Goal: Task Accomplishment & Management: Manage account settings

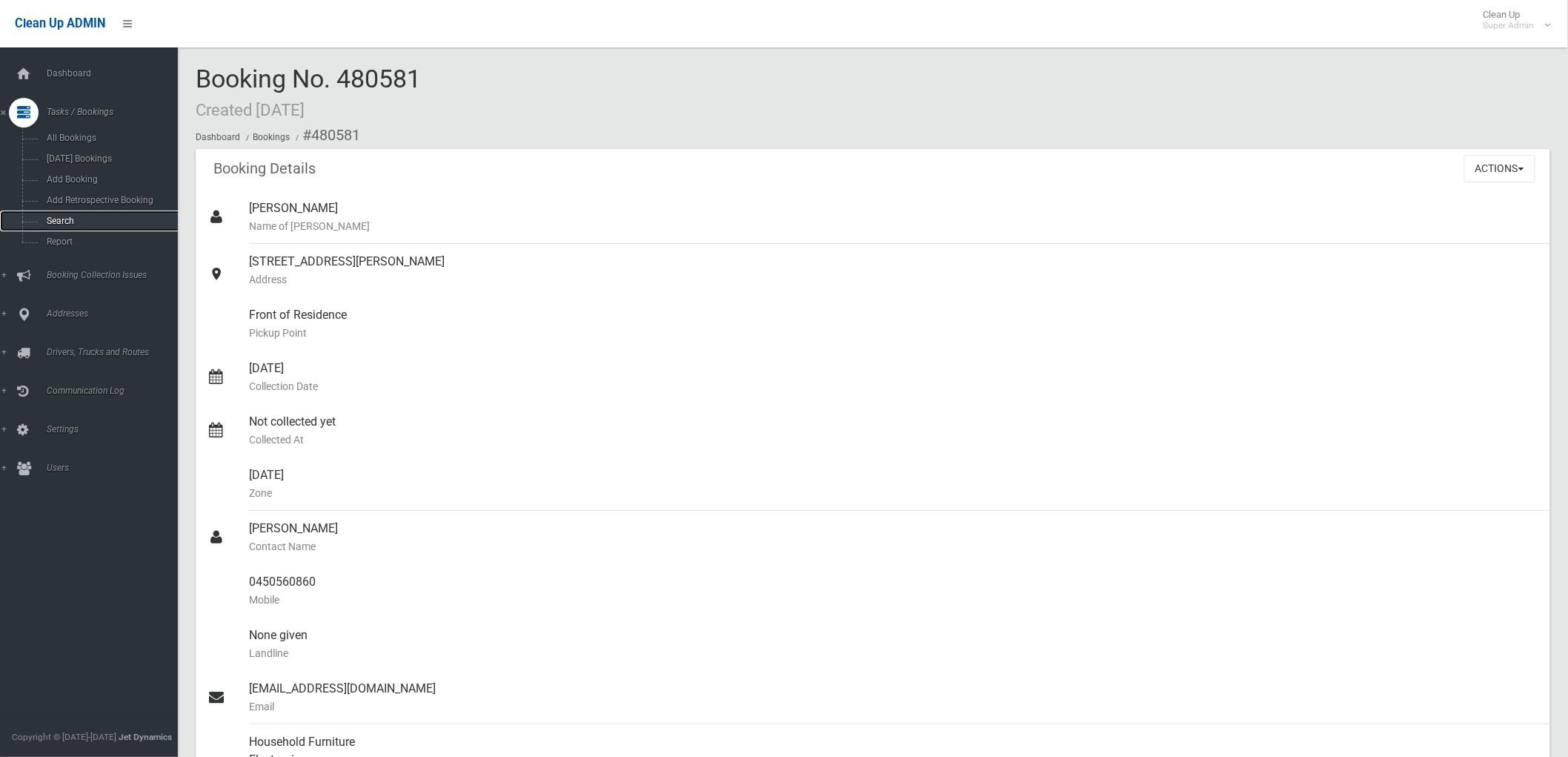
click at [62, 218] on span "Search" at bounding box center [109, 221] width 136 height 11
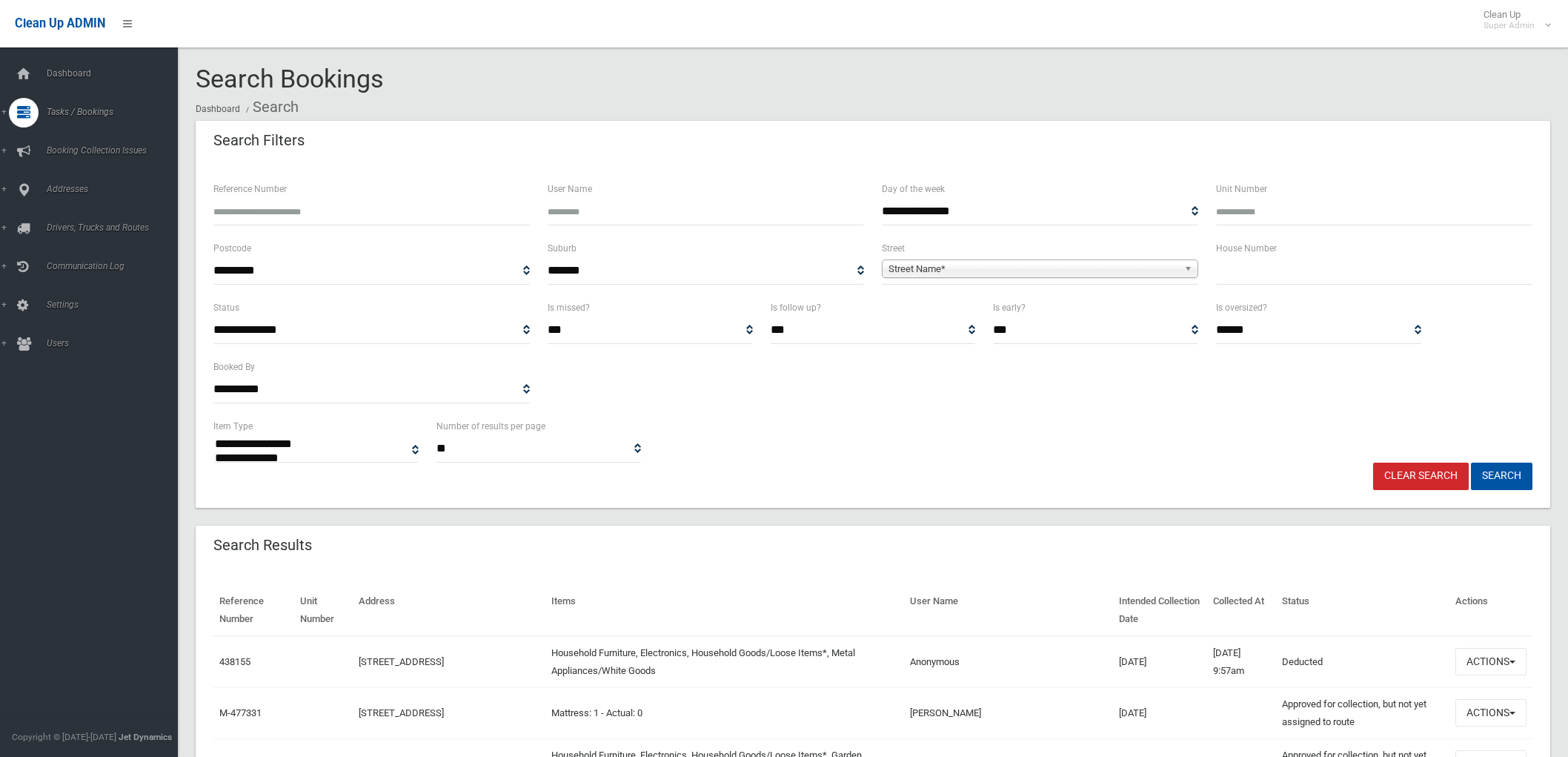
select select
click at [301, 220] on input "Reference Number" at bounding box center [372, 212] width 316 height 28
type input "******"
click at [1471, 463] on button "Search" at bounding box center [1502, 476] width 61 height 28
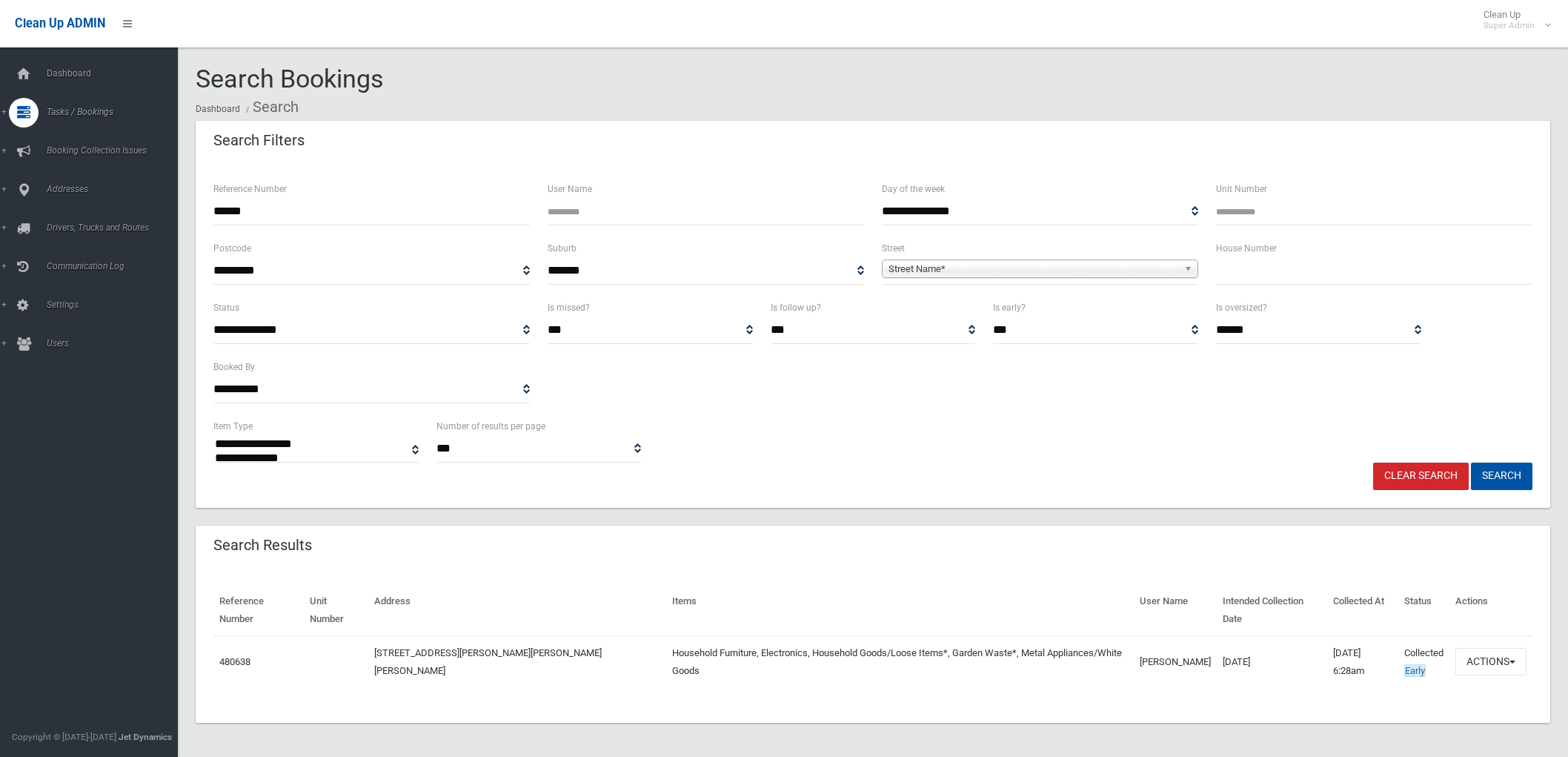
select select
click at [1508, 648] on button "Actions" at bounding box center [1491, 662] width 71 height 28
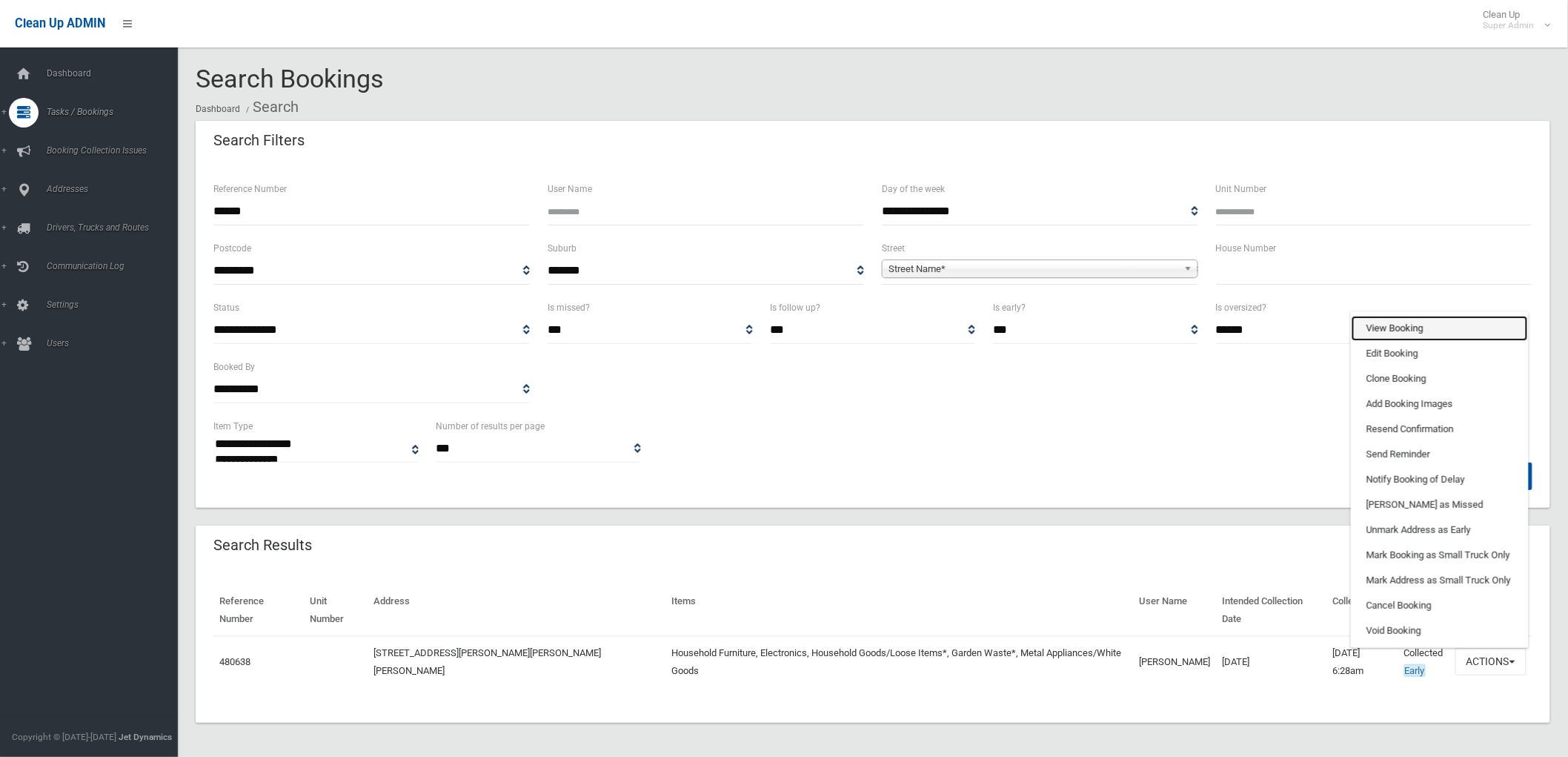
click at [1402, 316] on link "View Booking" at bounding box center [1440, 329] width 176 height 26
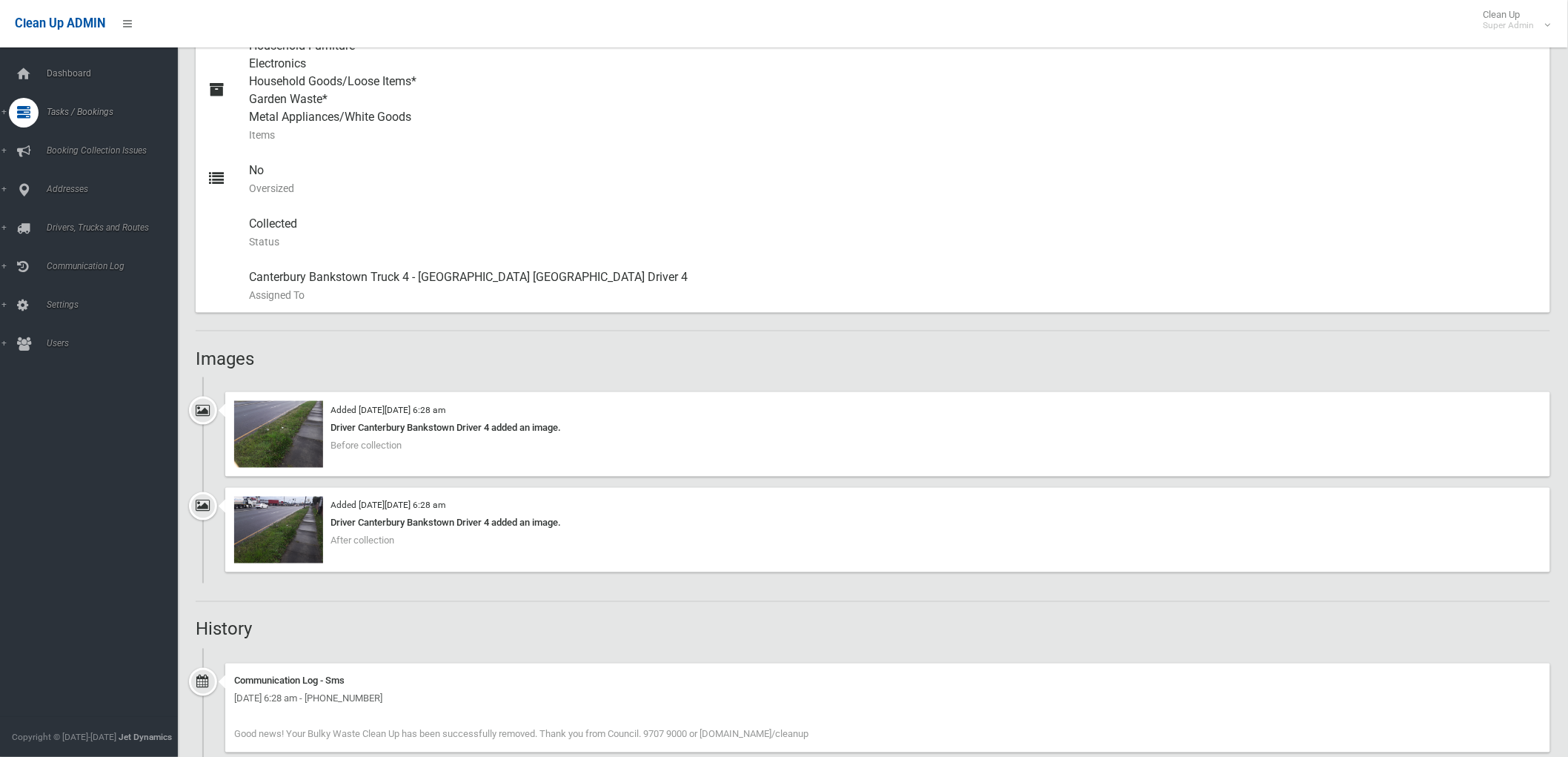
scroll to position [906, 0]
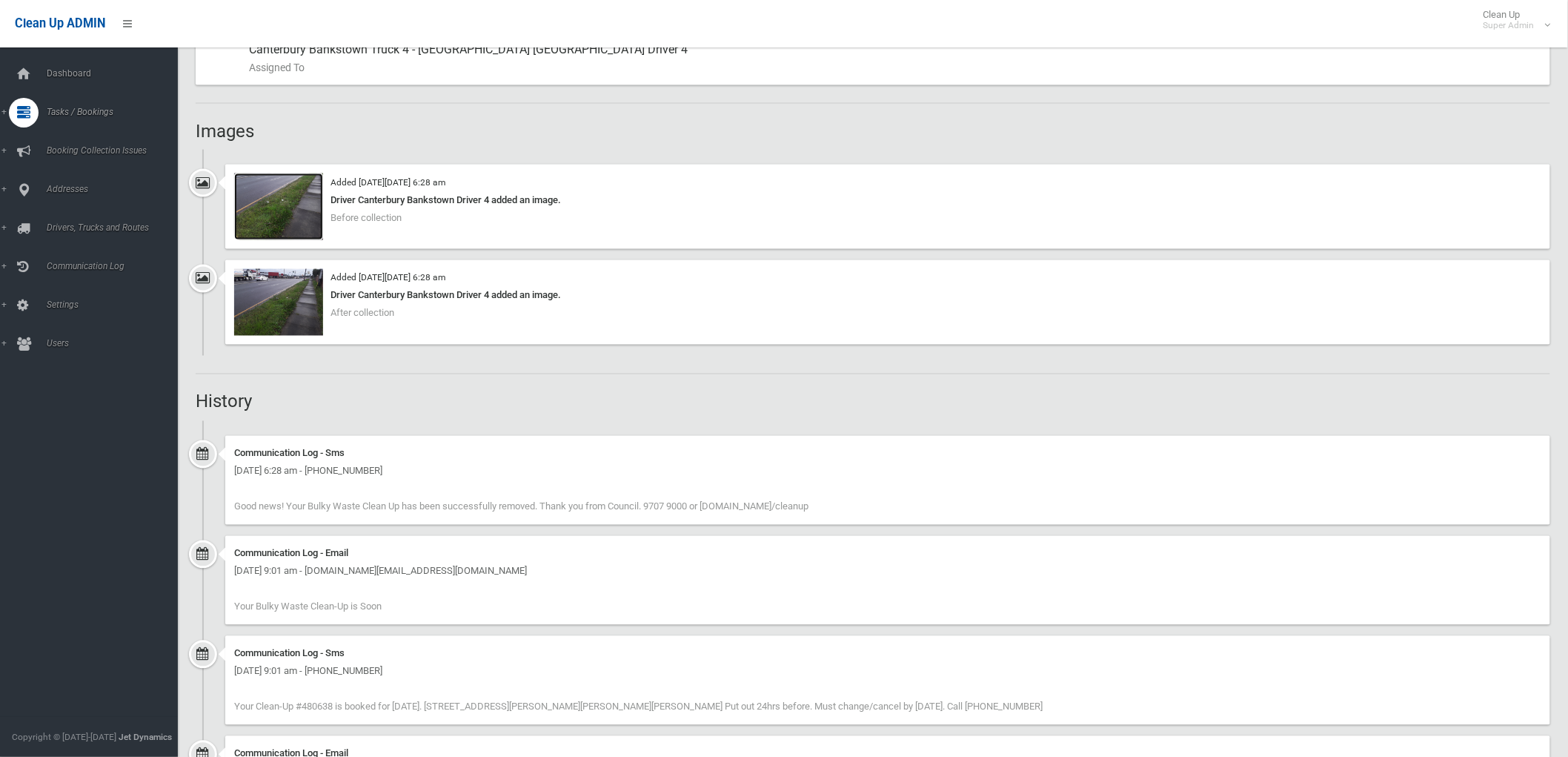
click at [305, 226] on img at bounding box center [278, 206] width 89 height 67
click at [286, 304] on img at bounding box center [278, 302] width 89 height 67
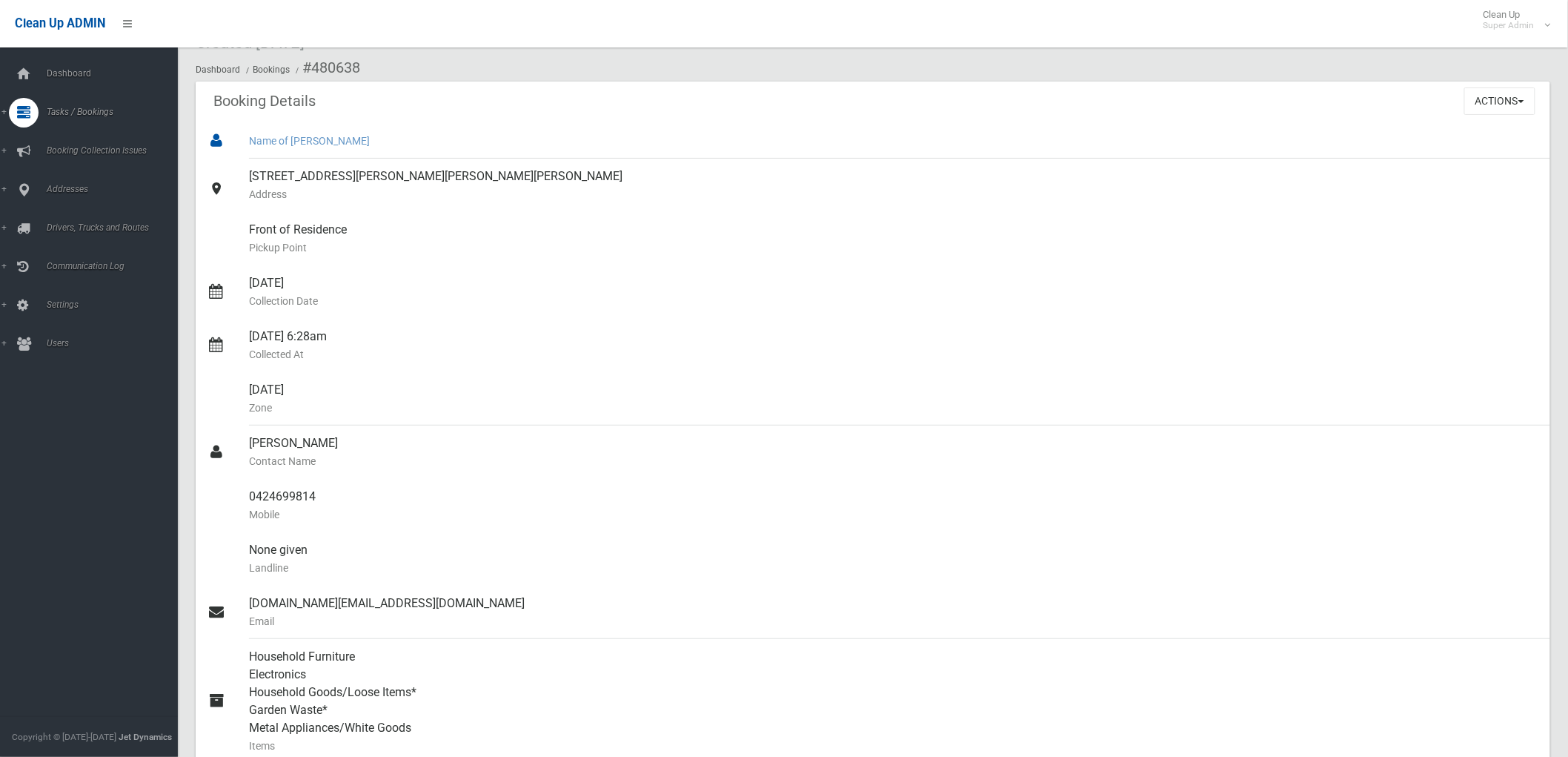
scroll to position [0, 0]
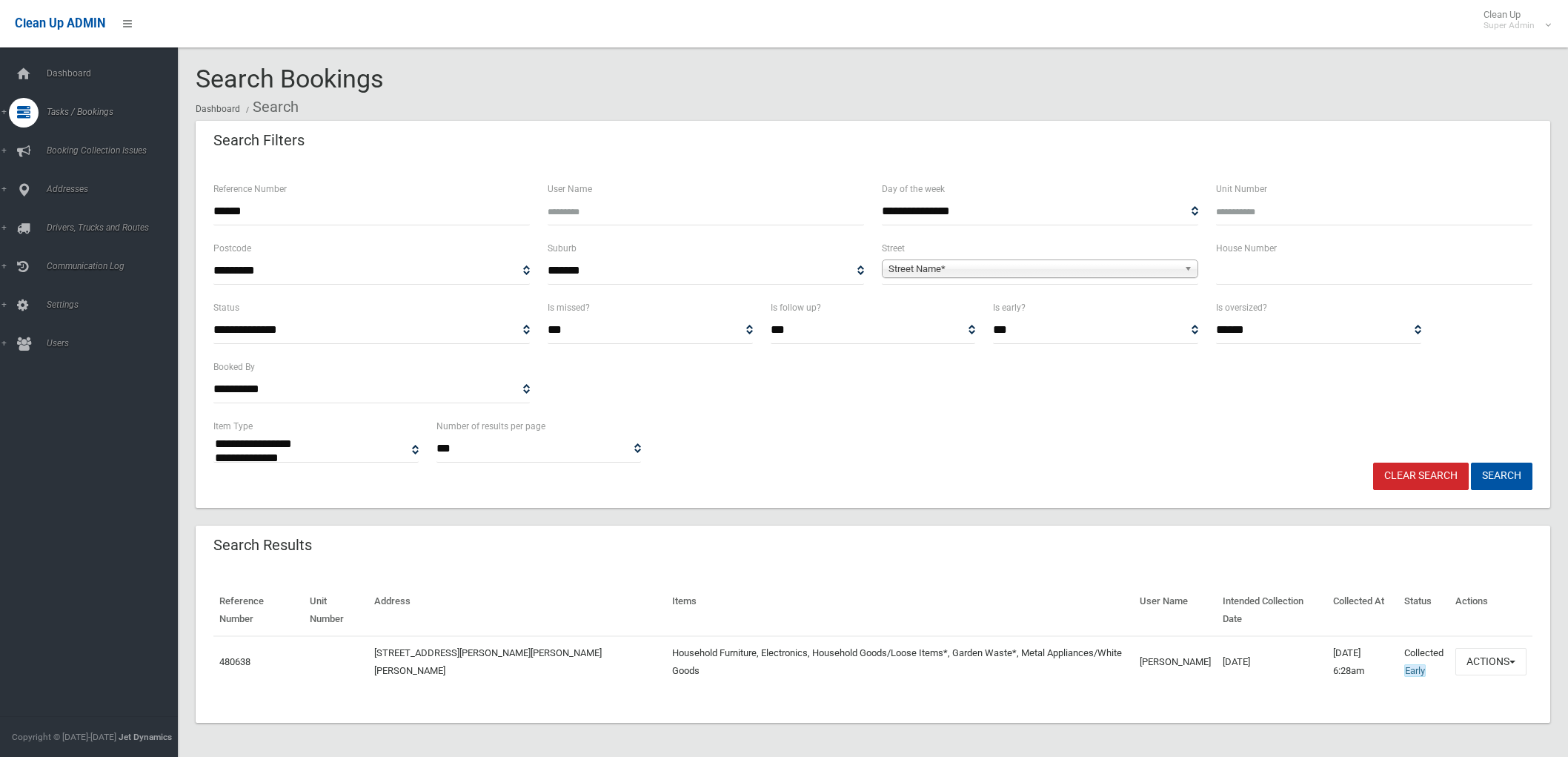
select select
drag, startPoint x: 314, startPoint y: 221, endPoint x: 16, endPoint y: 125, distance: 313.1
click at [0, 151] on div "**********" at bounding box center [784, 396] width 1568 height 757
paste input "text"
type input "******"
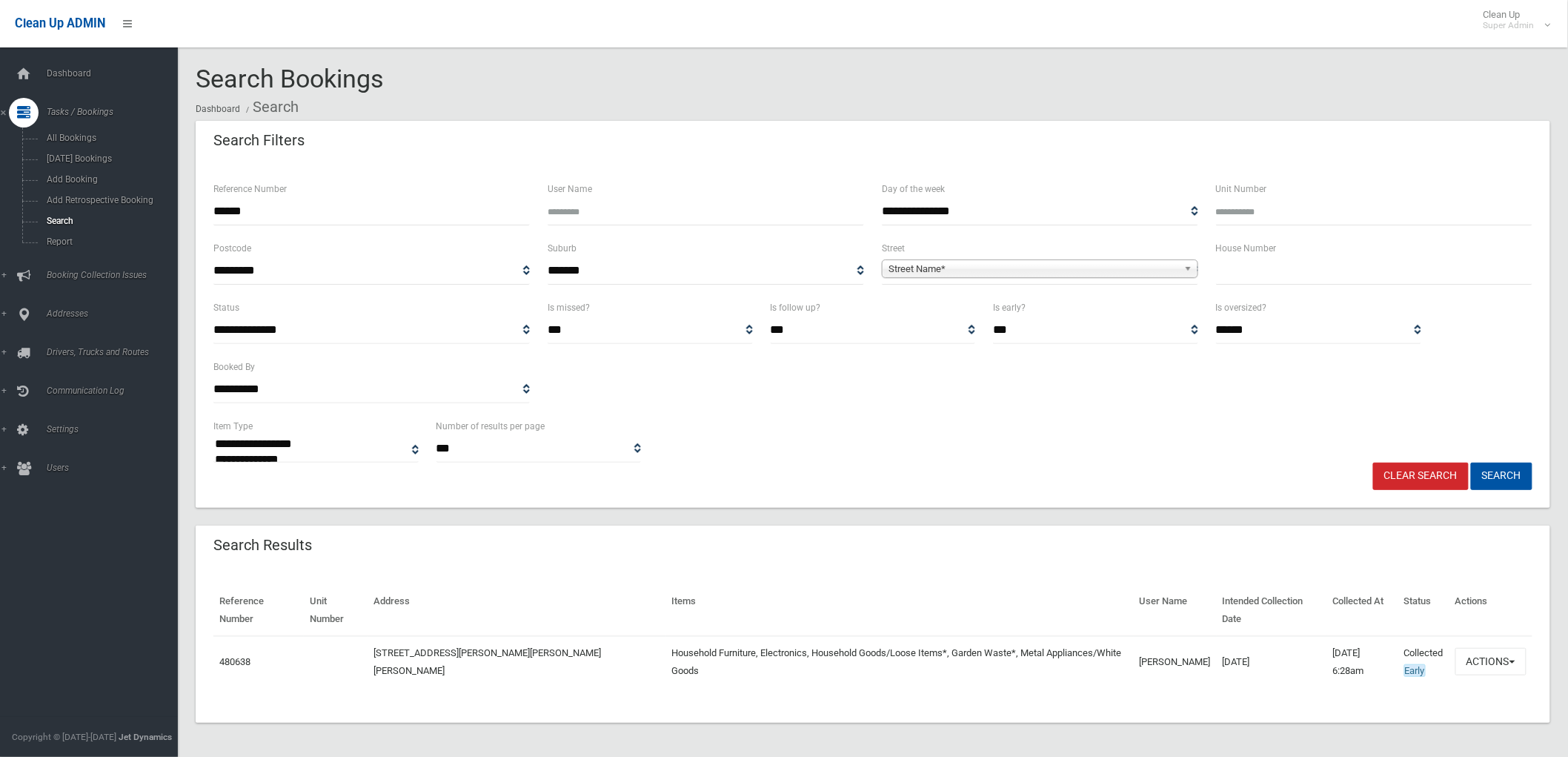
click at [1471, 463] on button "Search" at bounding box center [1502, 476] width 61 height 28
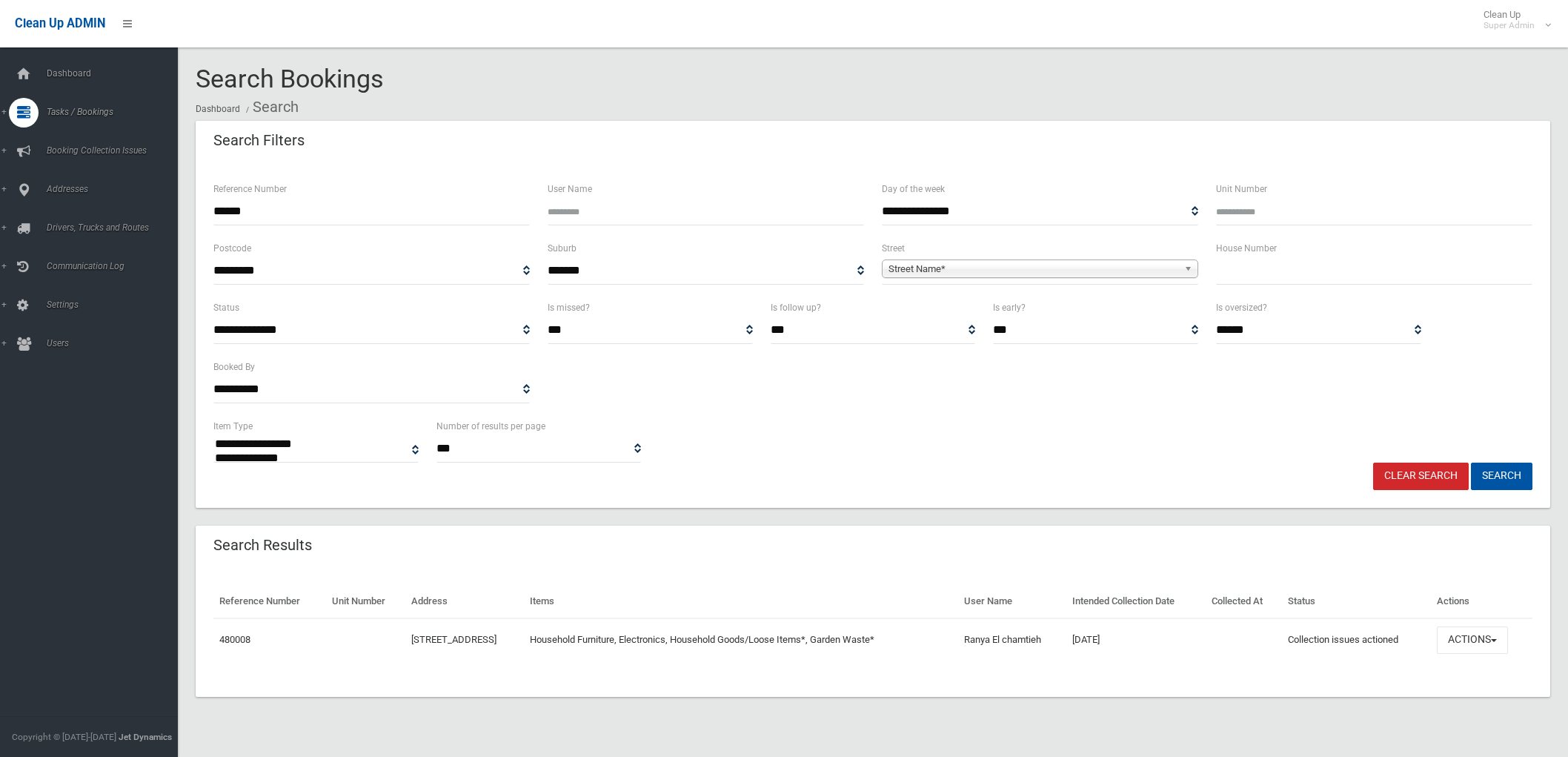
select select
click at [1499, 651] on button "Actions" at bounding box center [1472, 640] width 71 height 28
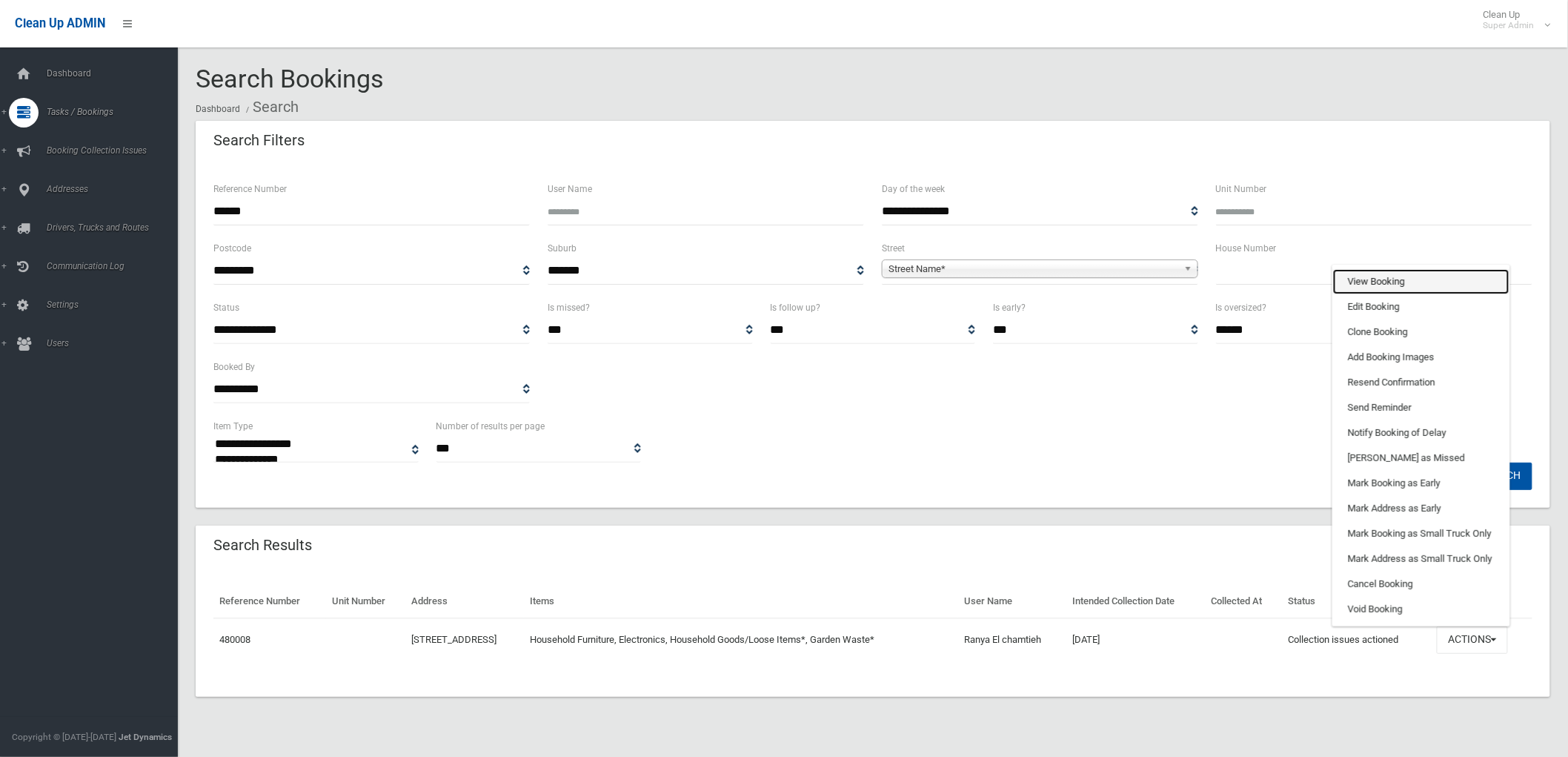
click at [1419, 279] on link "View Booking" at bounding box center [1421, 282] width 176 height 26
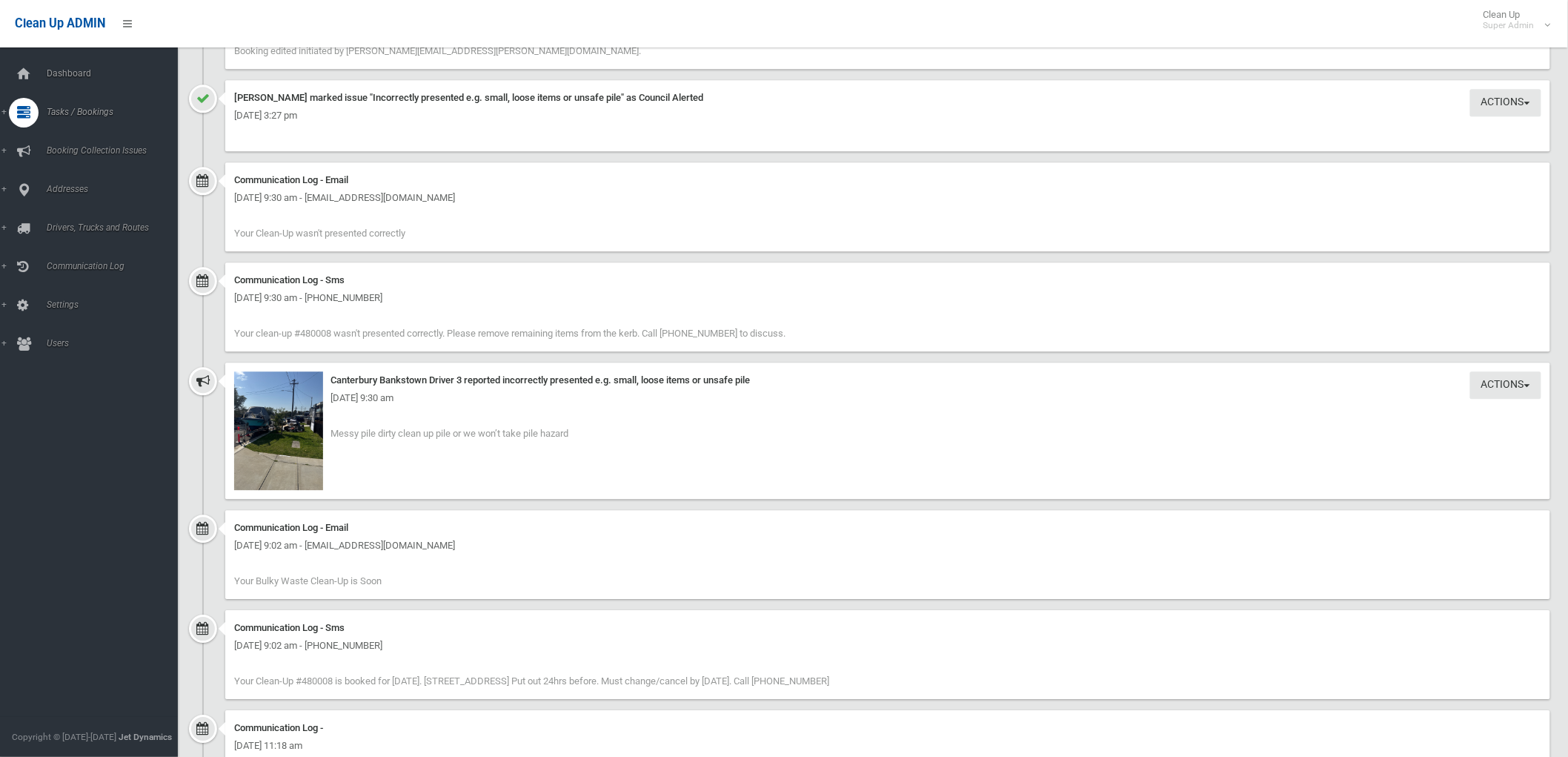
scroll to position [1483, 0]
click at [296, 443] on img at bounding box center [278, 429] width 89 height 119
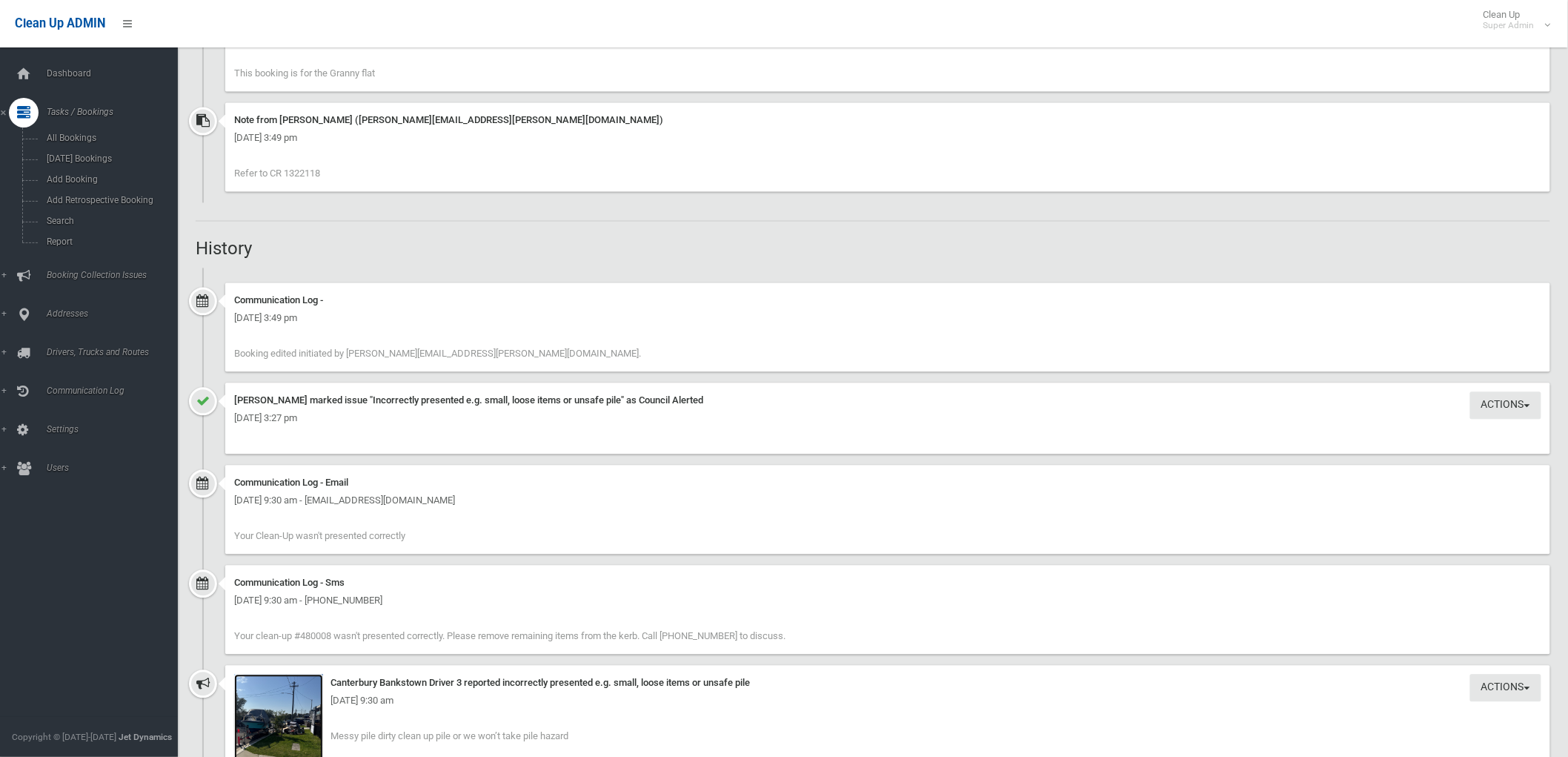
scroll to position [1153, 0]
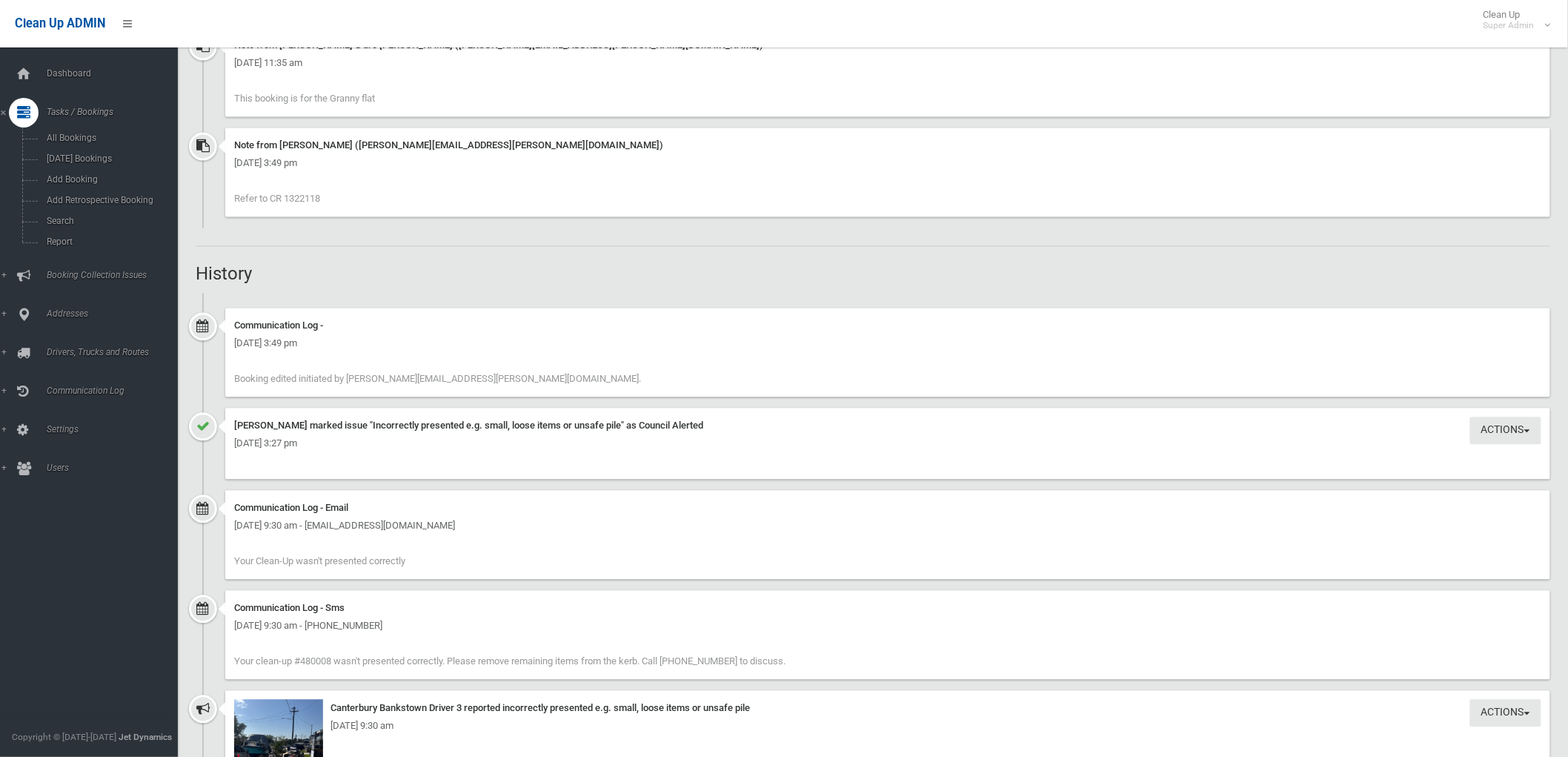
click at [59, 127] on link "Tasks / Bookings" at bounding box center [95, 113] width 190 height 30
click at [70, 75] on span "Dashboard" at bounding box center [116, 74] width 148 height 11
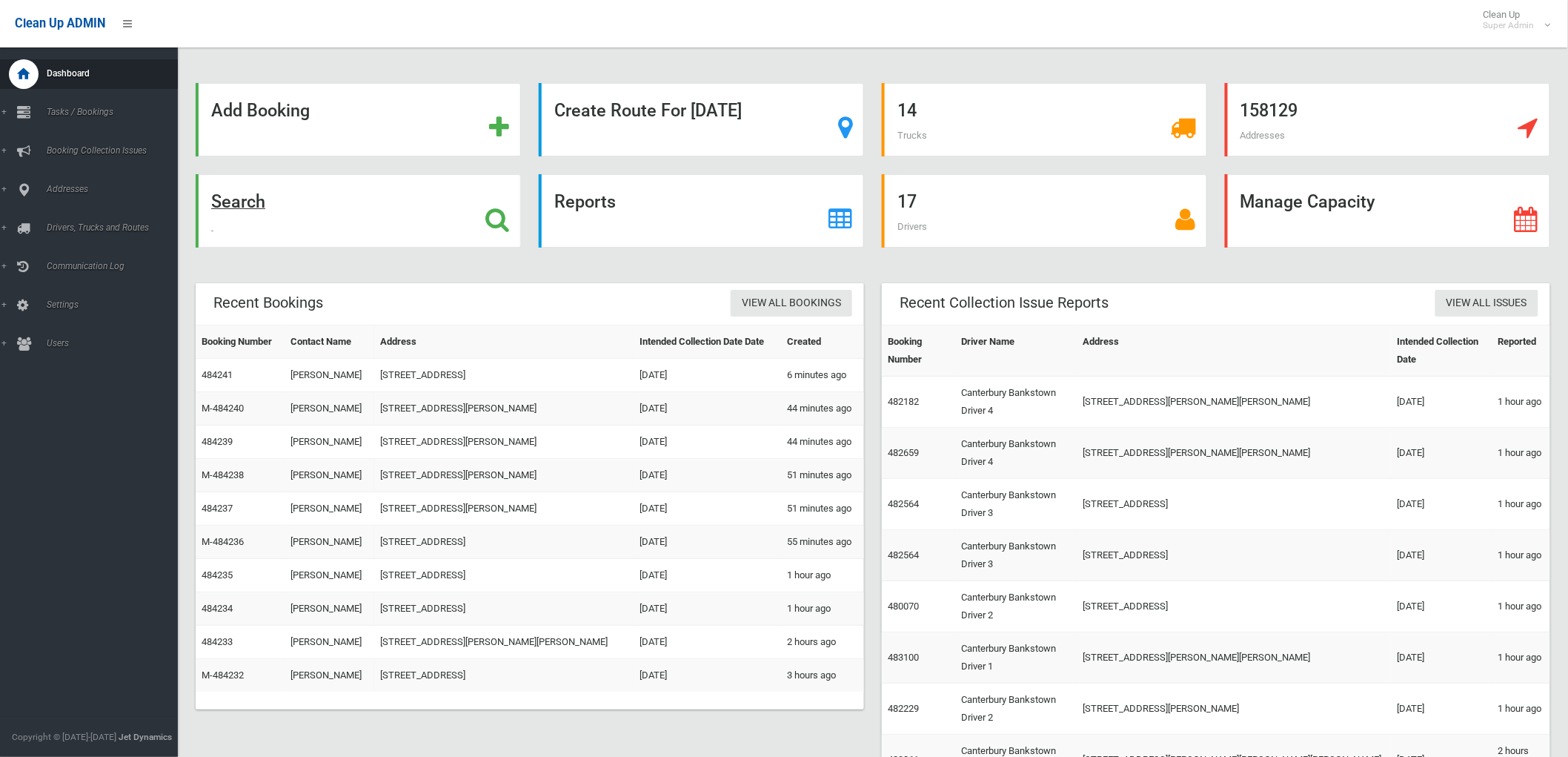
click at [358, 194] on div "Search" at bounding box center [358, 211] width 325 height 74
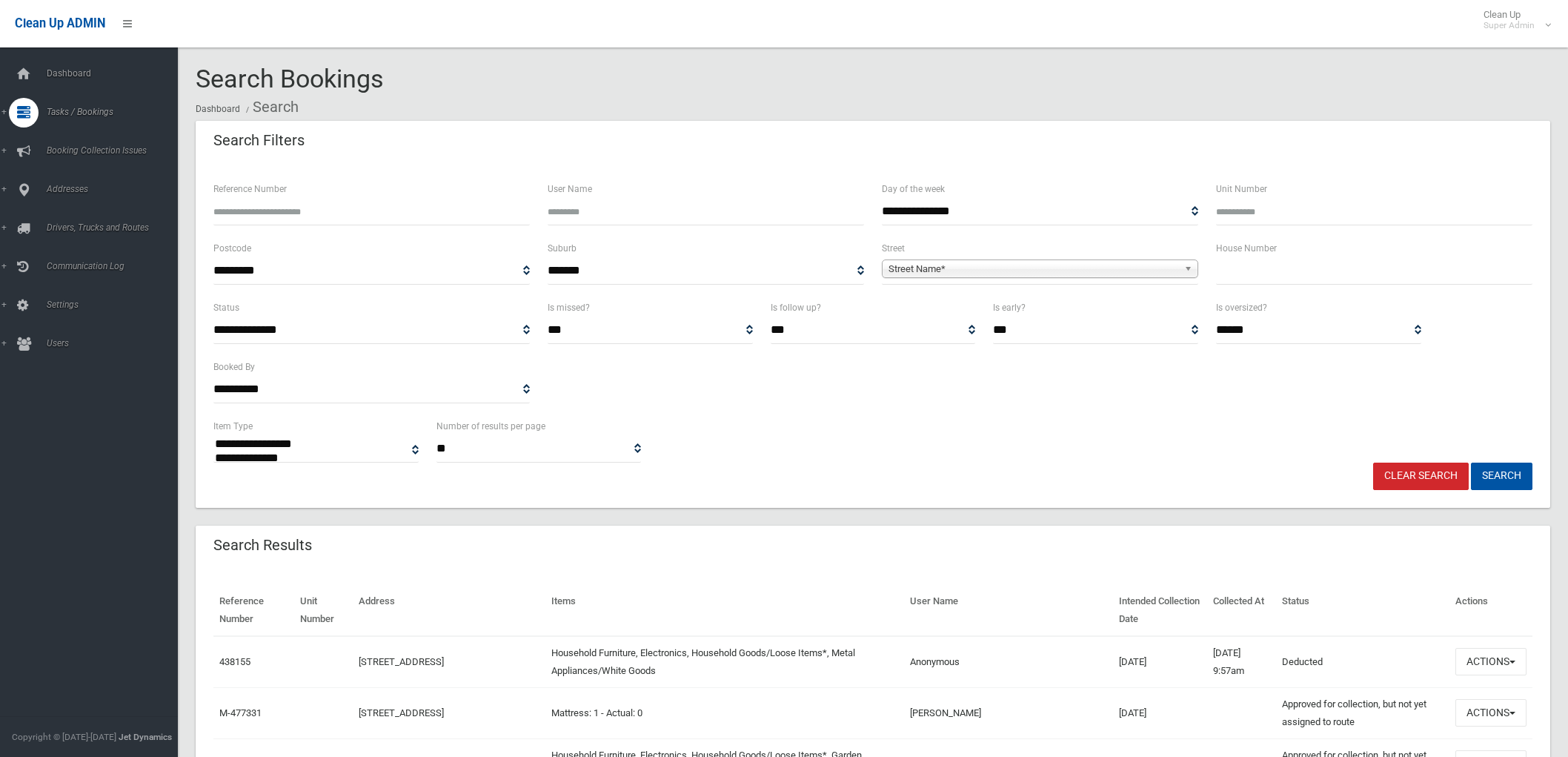
select select
click at [331, 218] on input "Reference Number" at bounding box center [372, 212] width 316 height 28
type input "******"
click at [1471, 463] on button "Search" at bounding box center [1502, 476] width 61 height 28
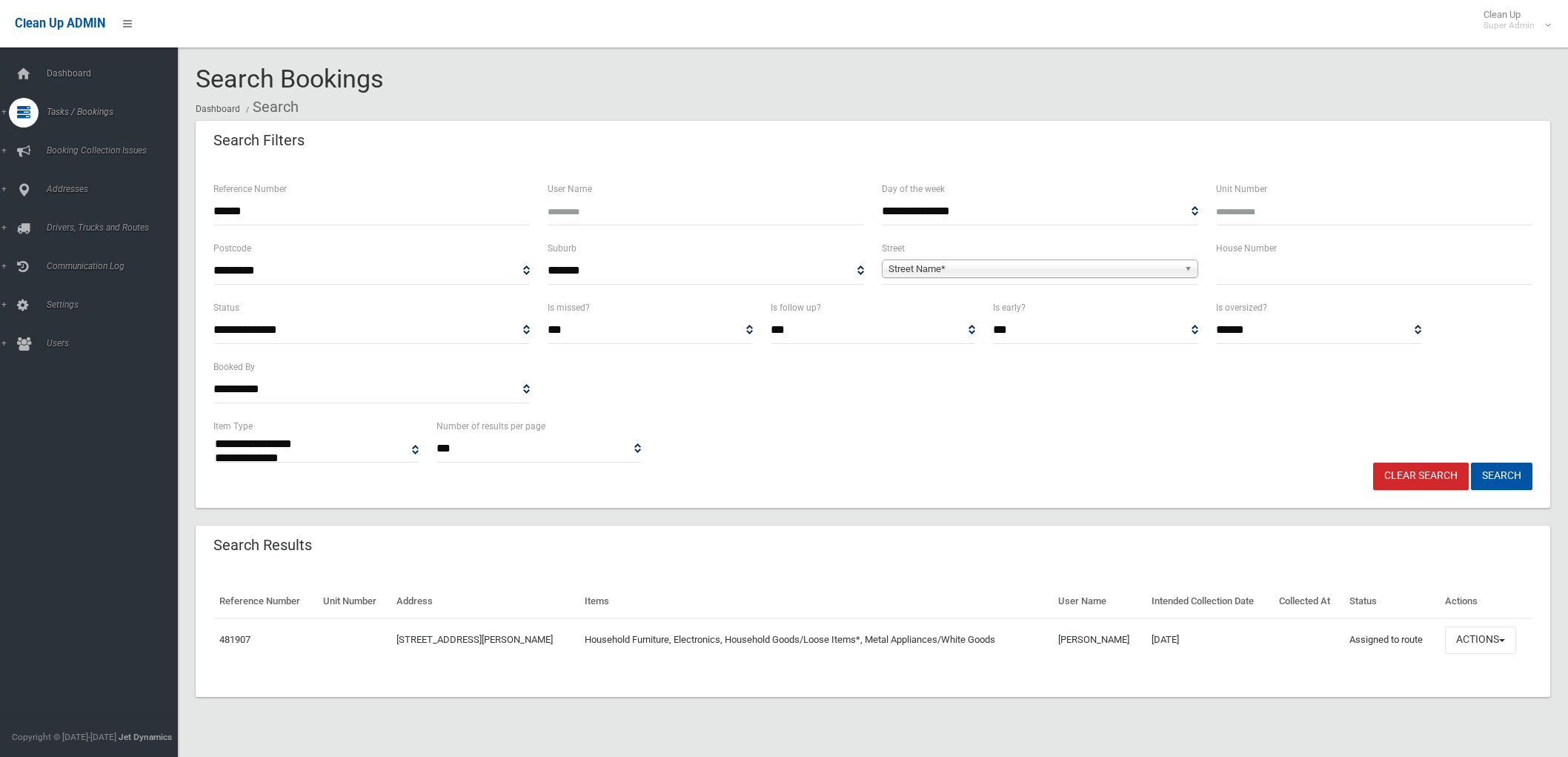
select select
click at [1515, 642] on button "Actions" at bounding box center [1480, 640] width 71 height 28
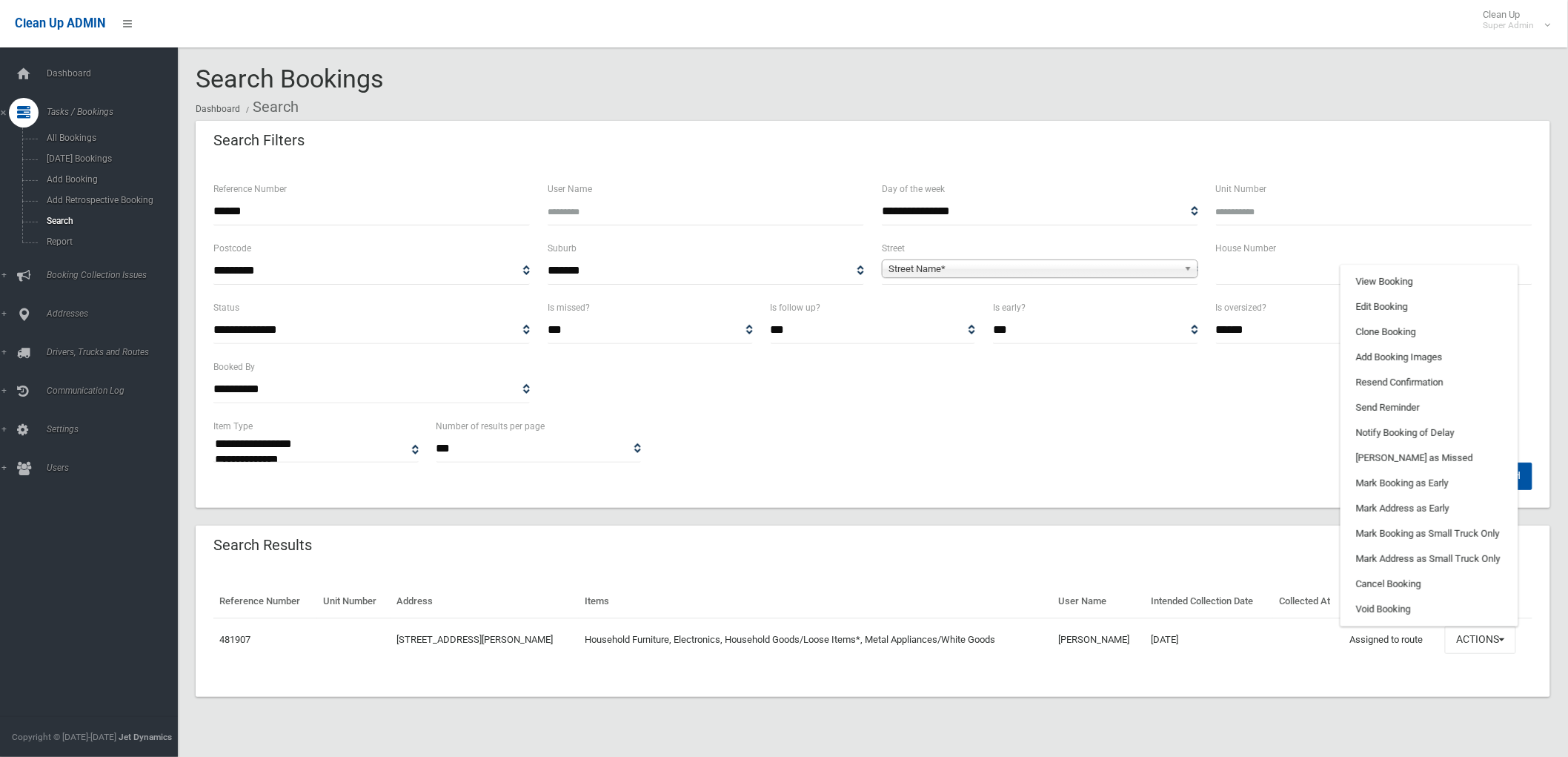
click at [930, 535] on div "Search Results" at bounding box center [873, 546] width 1355 height 41
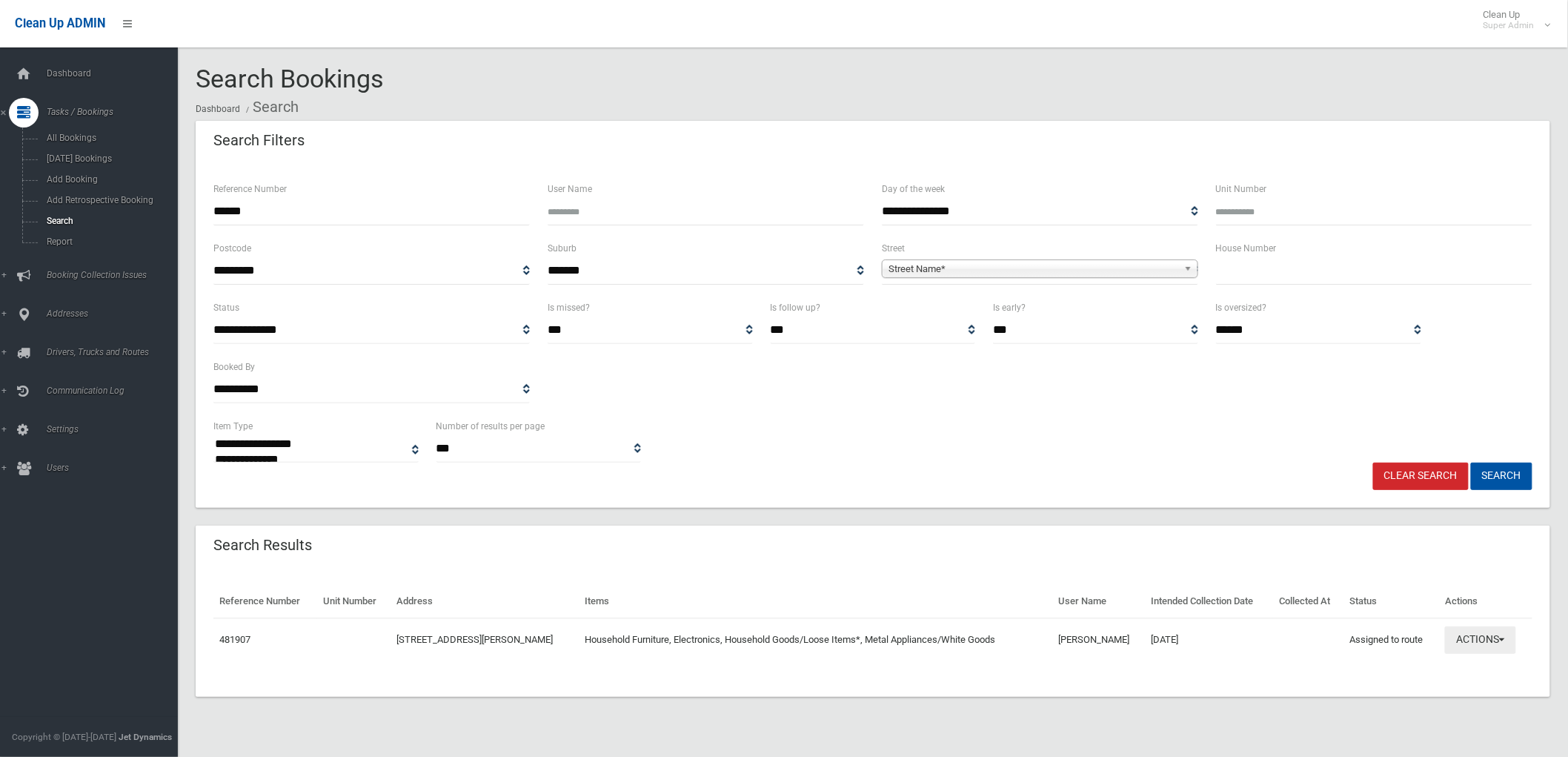
click at [1466, 635] on button "Actions" at bounding box center [1480, 640] width 71 height 28
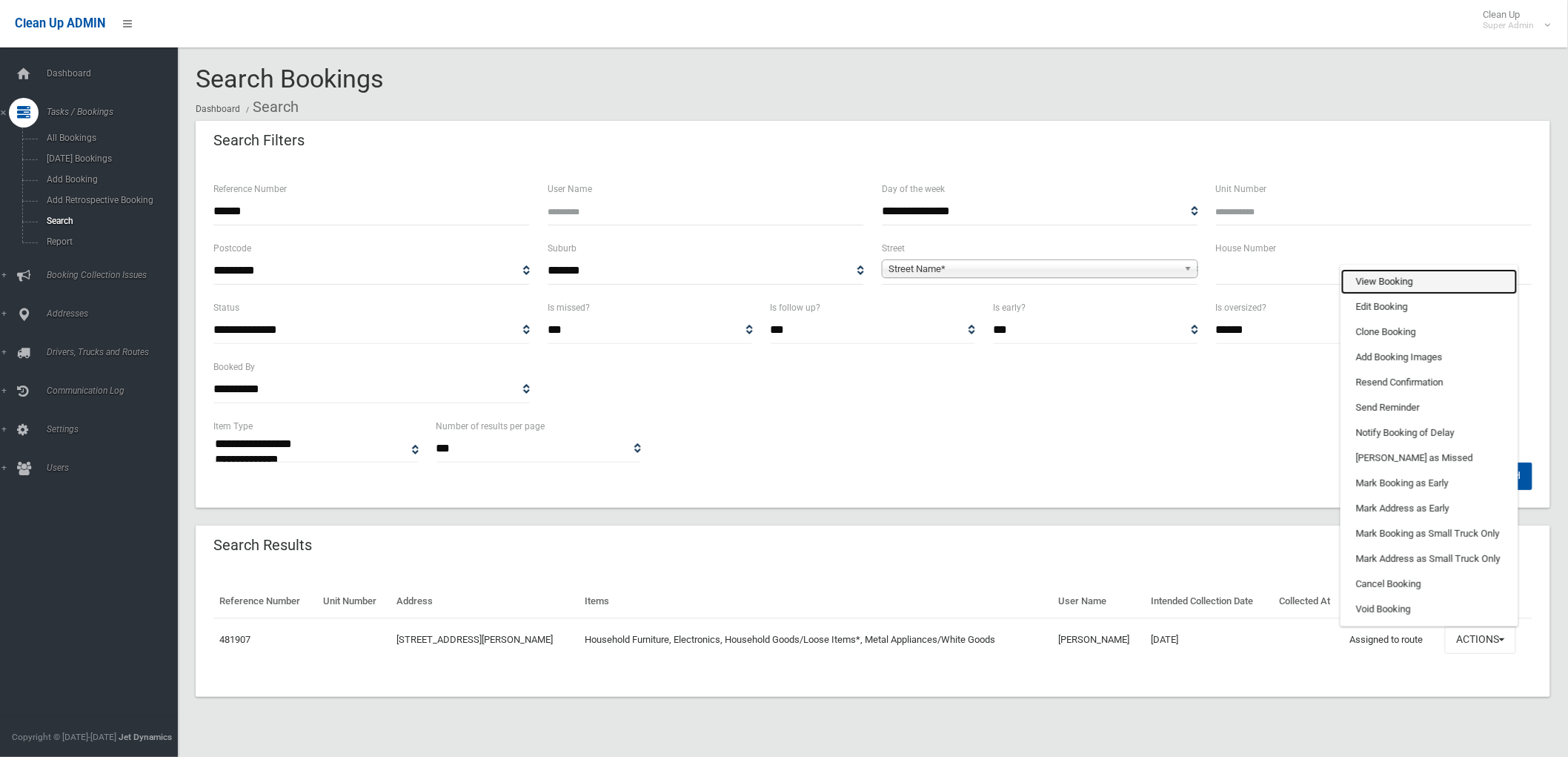
click at [1450, 272] on link "View Booking" at bounding box center [1429, 282] width 176 height 26
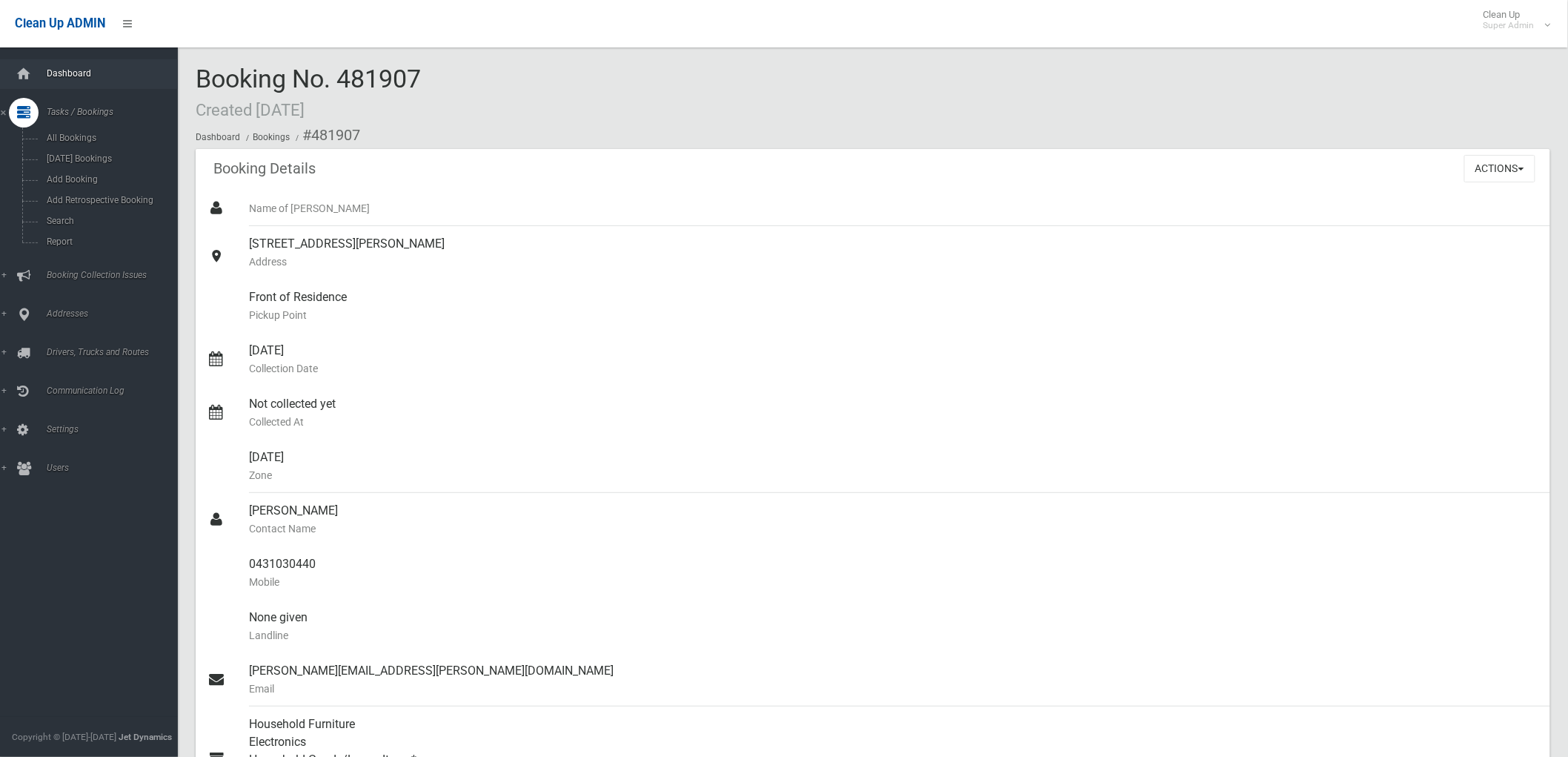
click at [76, 65] on link "Dashboard" at bounding box center [95, 74] width 190 height 30
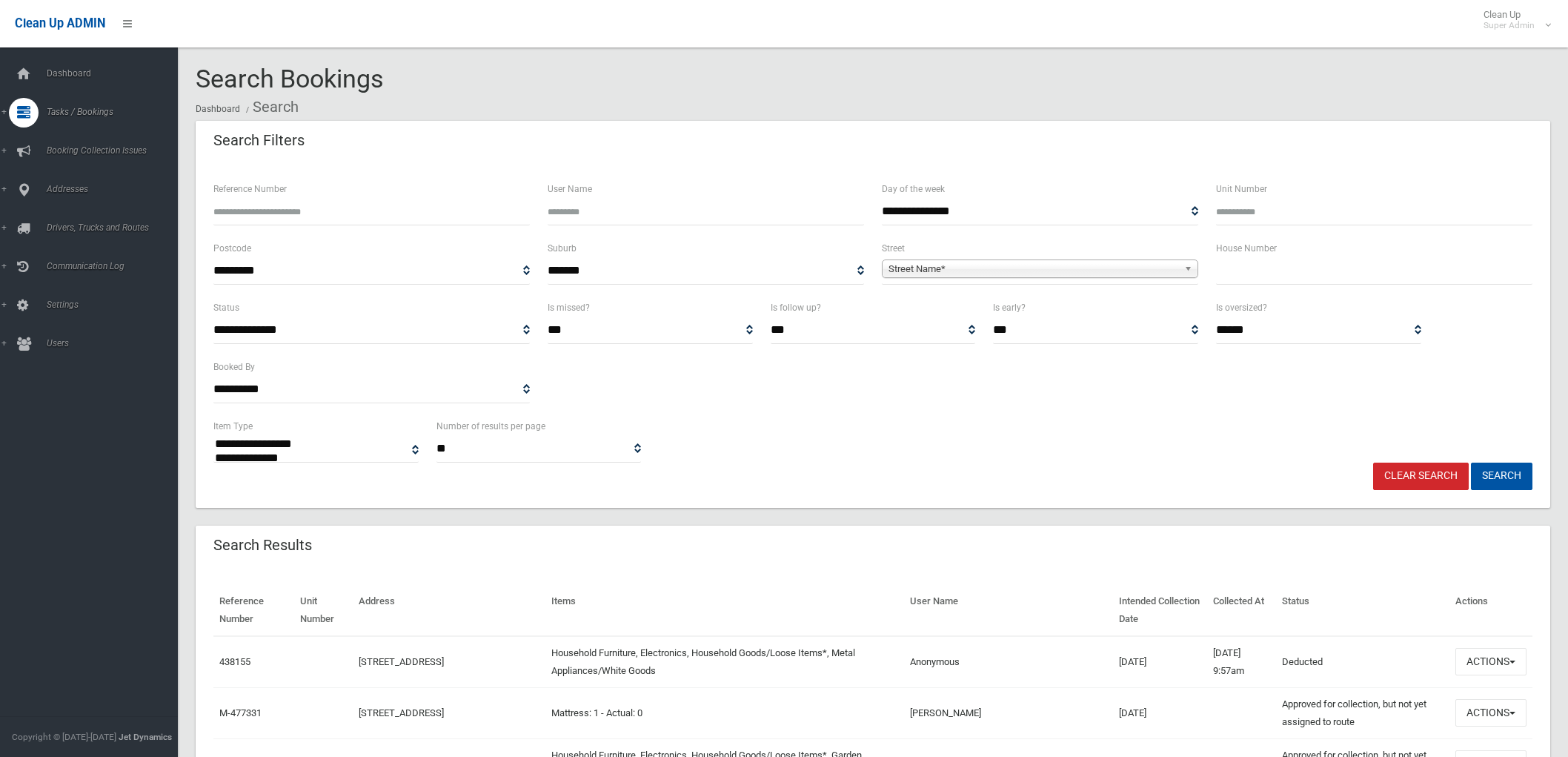
select select
